Goal: Information Seeking & Learning: Find specific fact

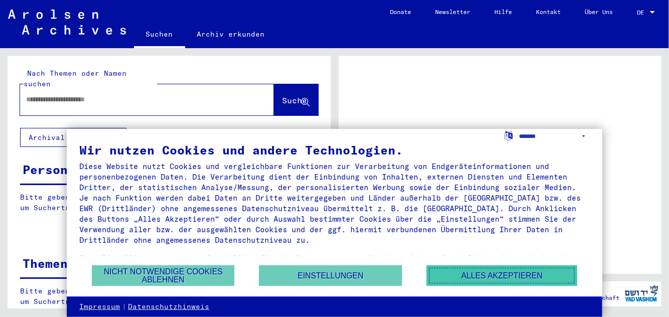
click at [545, 281] on button "Alles akzeptieren" at bounding box center [502, 276] width 151 height 21
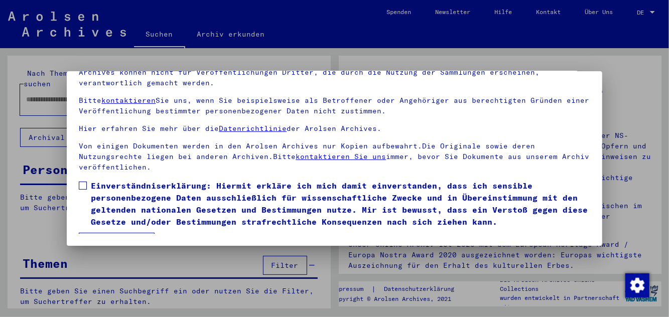
scroll to position [113, 0]
click at [152, 233] on button "Ich stimme zu" at bounding box center [117, 242] width 76 height 19
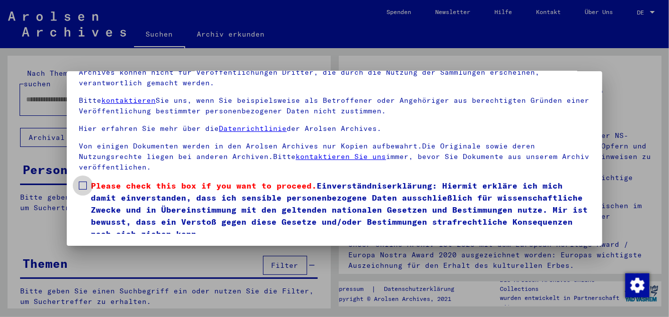
click at [95, 181] on span "Please check this box if you want to proceed." at bounding box center [204, 186] width 226 height 10
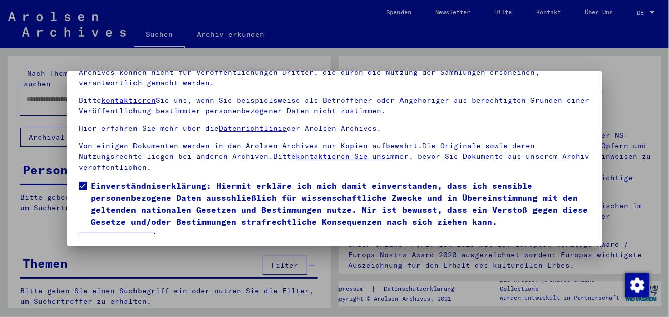
click at [152, 233] on button "Ich stimme zu" at bounding box center [117, 242] width 76 height 19
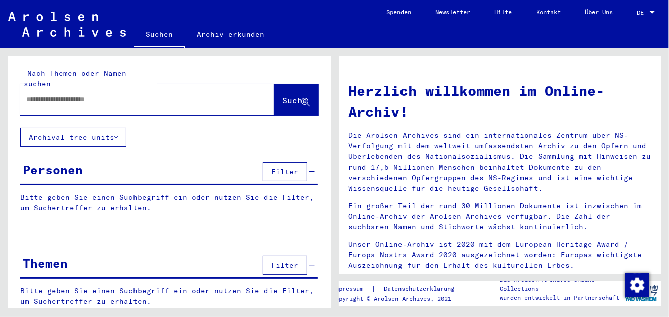
click at [216, 94] on input "text" at bounding box center [135, 99] width 218 height 11
type input "**********"
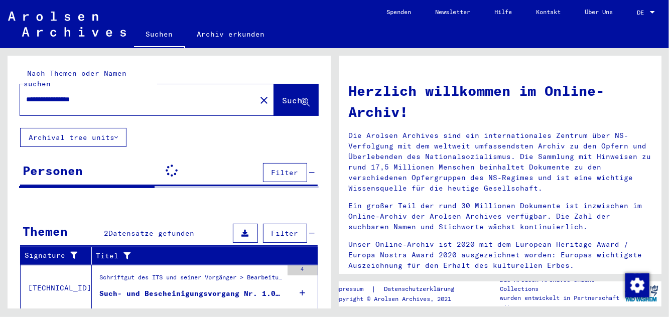
click at [296, 95] on span "Suche" at bounding box center [295, 100] width 25 height 10
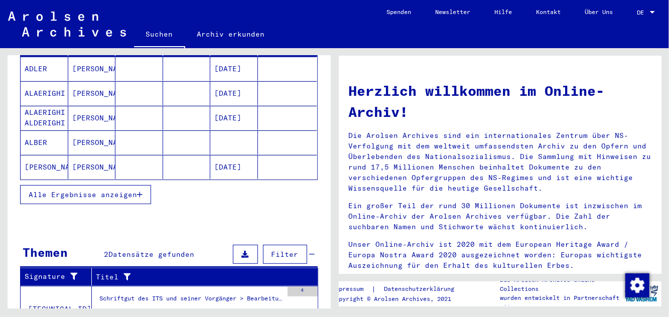
scroll to position [158, 0]
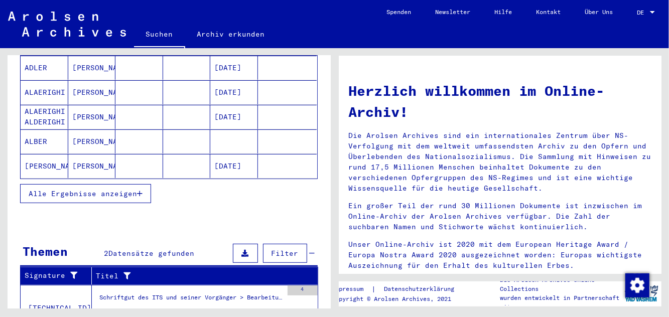
click at [143, 184] on button "Alle Ergebnisse anzeigen" at bounding box center [85, 193] width 131 height 19
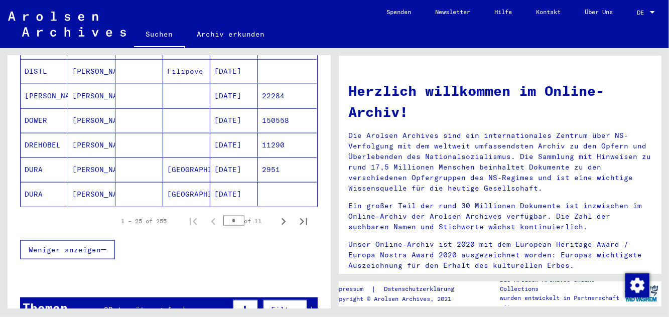
scroll to position [625, 0]
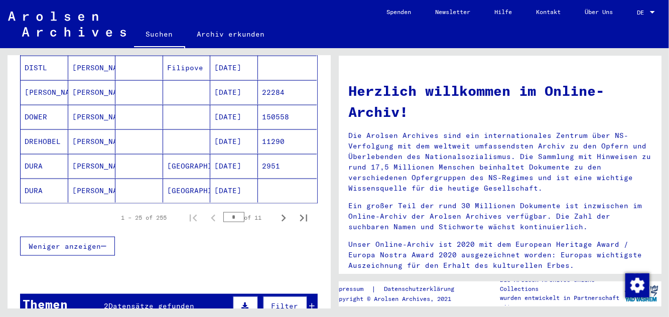
click at [282, 211] on icon "Next page" at bounding box center [284, 218] width 14 height 14
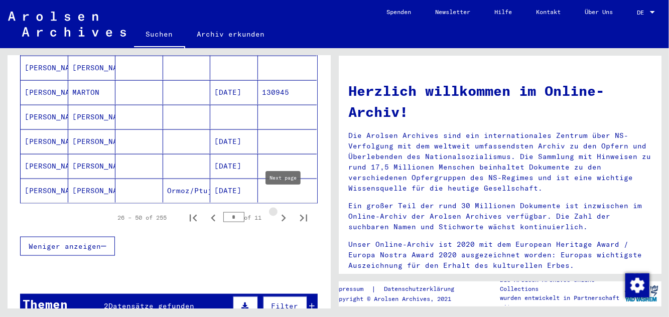
click at [285, 211] on icon "Next page" at bounding box center [284, 218] width 14 height 14
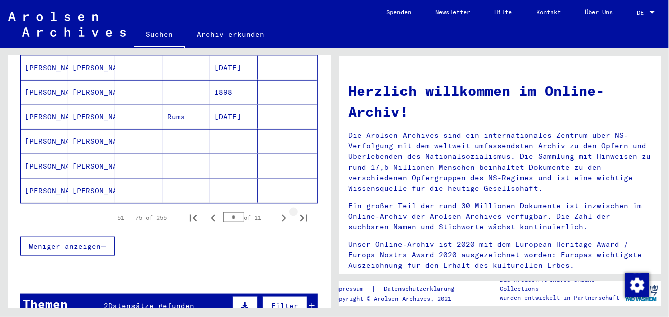
click at [295, 208] on button "Last page" at bounding box center [304, 218] width 20 height 20
type input "**"
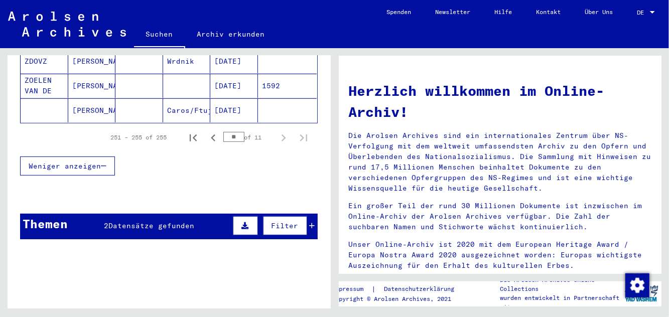
click at [286, 216] on button "Filter" at bounding box center [285, 225] width 44 height 19
